Goal: Check status: Check status

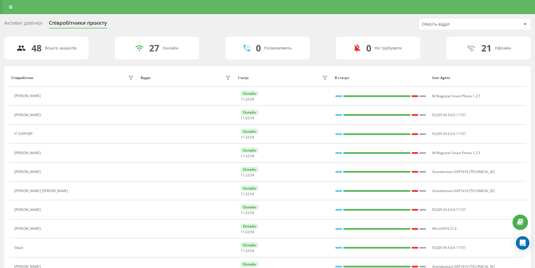
click at [32, 29] on div "Активні дзвінки Співробітники проєкту Оберіть відділ" at bounding box center [267, 24] width 527 height 12
click at [33, 26] on div "Активні дзвінки" at bounding box center [23, 24] width 38 height 9
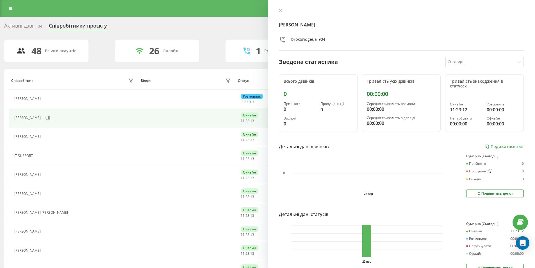
click at [463, 57] on div "Сьогодні" at bounding box center [480, 62] width 69 height 10
click at [460, 88] on div "Останні 7 днів" at bounding box center [485, 90] width 78 height 9
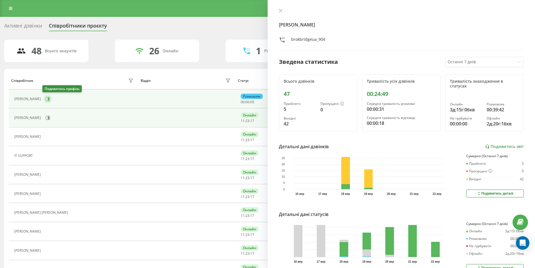
click at [46, 99] on icon at bounding box center [48, 99] width 4 height 4
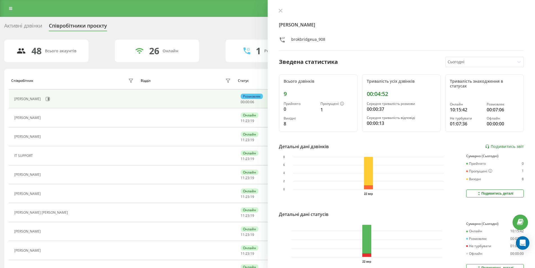
click at [460, 64] on div at bounding box center [480, 62] width 65 height 6
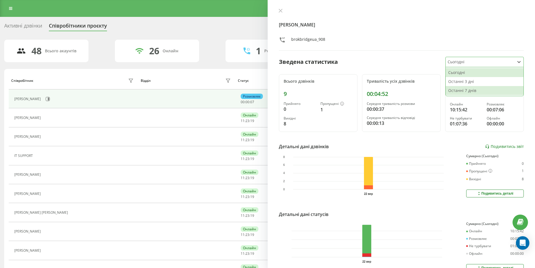
click at [468, 93] on div "Останні 7 днів" at bounding box center [485, 90] width 78 height 9
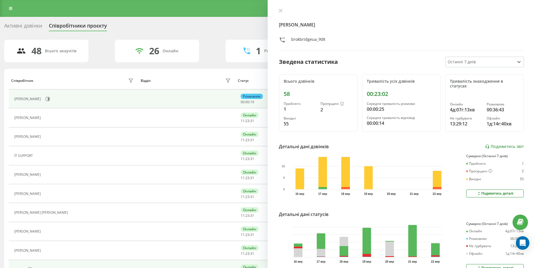
scroll to position [253, 0]
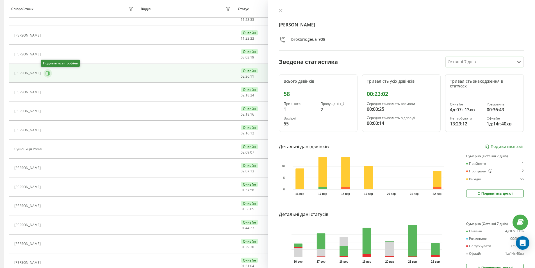
click at [46, 72] on icon at bounding box center [48, 73] width 4 height 4
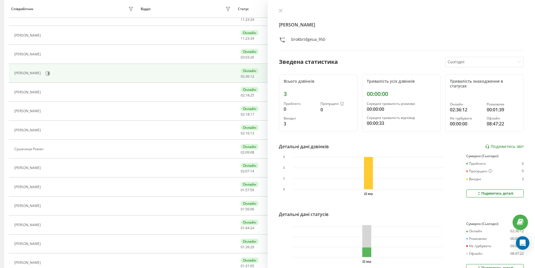
click at [460, 63] on div at bounding box center [480, 62] width 65 height 6
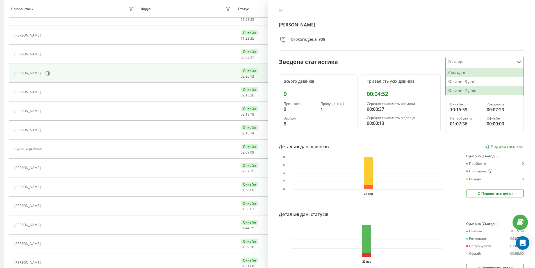
click at [455, 92] on div "Останні 7 днів" at bounding box center [485, 90] width 78 height 9
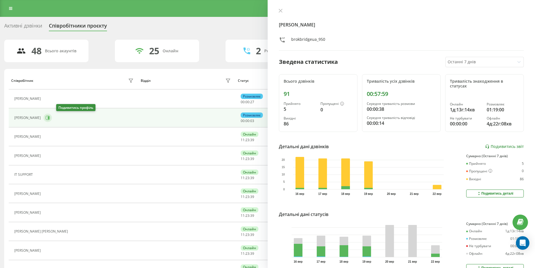
click at [50, 118] on icon at bounding box center [48, 117] width 4 height 4
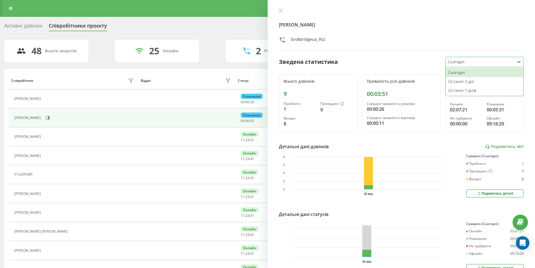
click at [461, 65] on div "Сьогодні" at bounding box center [480, 62] width 69 height 10
click at [459, 91] on div "Останні 7 днів" at bounding box center [485, 90] width 78 height 9
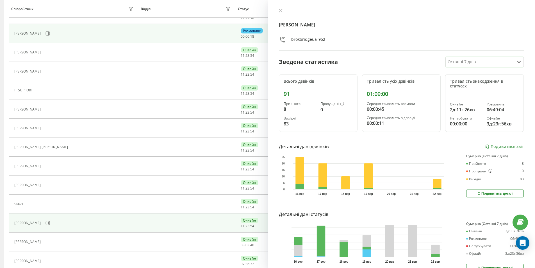
scroll to position [169, 0]
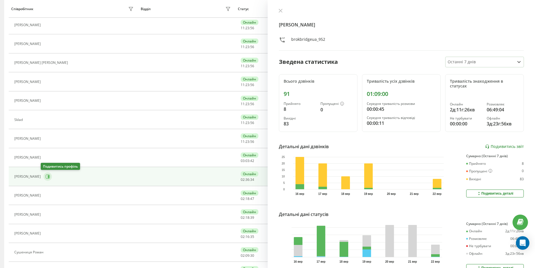
click at [46, 175] on icon at bounding box center [48, 176] width 4 height 4
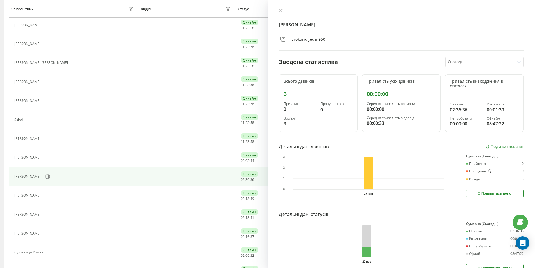
click at [471, 64] on div at bounding box center [480, 62] width 65 height 6
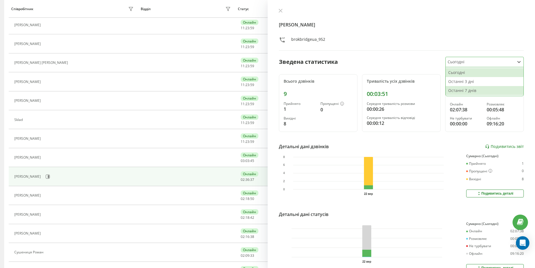
click at [466, 92] on div "Останні 7 днів" at bounding box center [485, 90] width 78 height 9
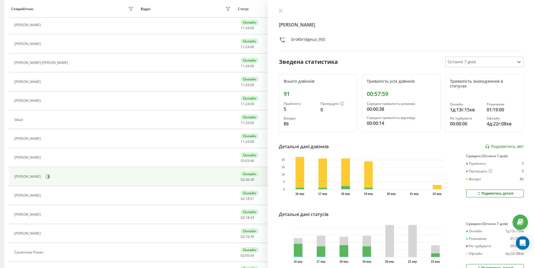
click at [387, 83] on div "Тривалість усіх дзвінків" at bounding box center [401, 81] width 69 height 5
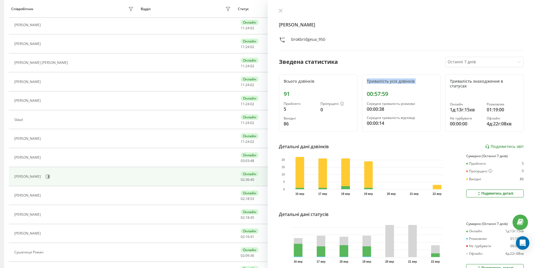
click at [387, 83] on div "Тривалість усіх дзвінків" at bounding box center [401, 81] width 69 height 5
click at [290, 85] on div "Всього дзвінків 91 Прийнято 5 Пропущені 0 Вихідні 86" at bounding box center [318, 103] width 79 height 58
